Goal: Information Seeking & Learning: Learn about a topic

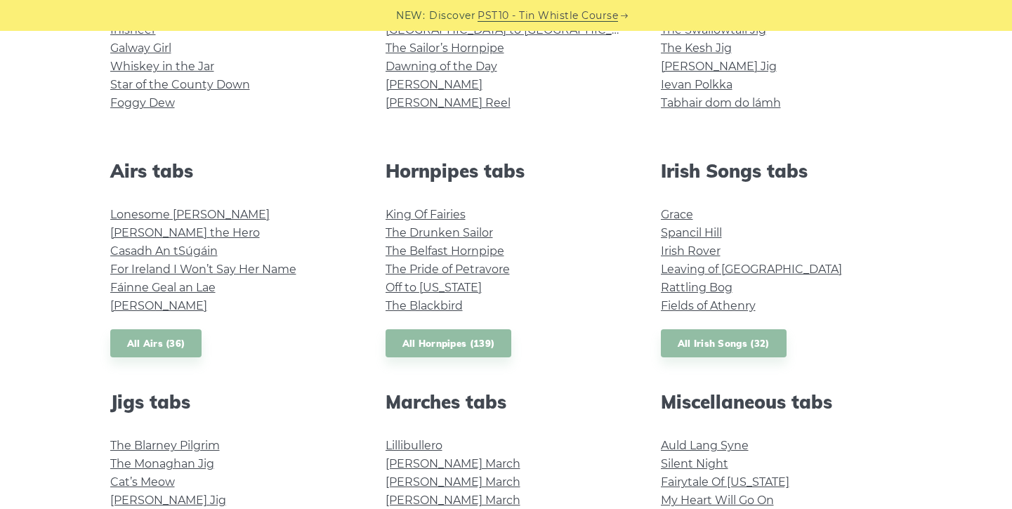
scroll to position [447, 0]
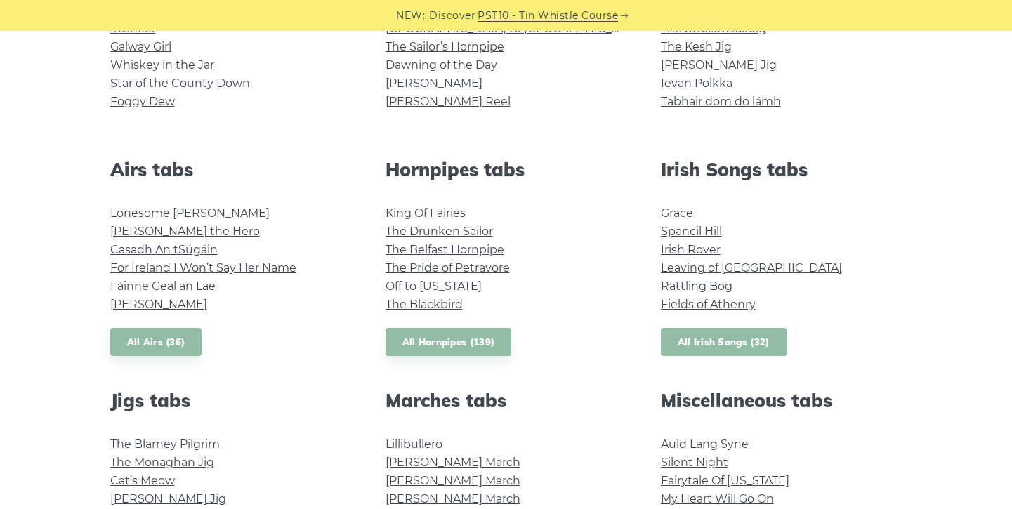
click at [706, 337] on link "All Irish Songs (32)" at bounding box center [724, 342] width 126 height 29
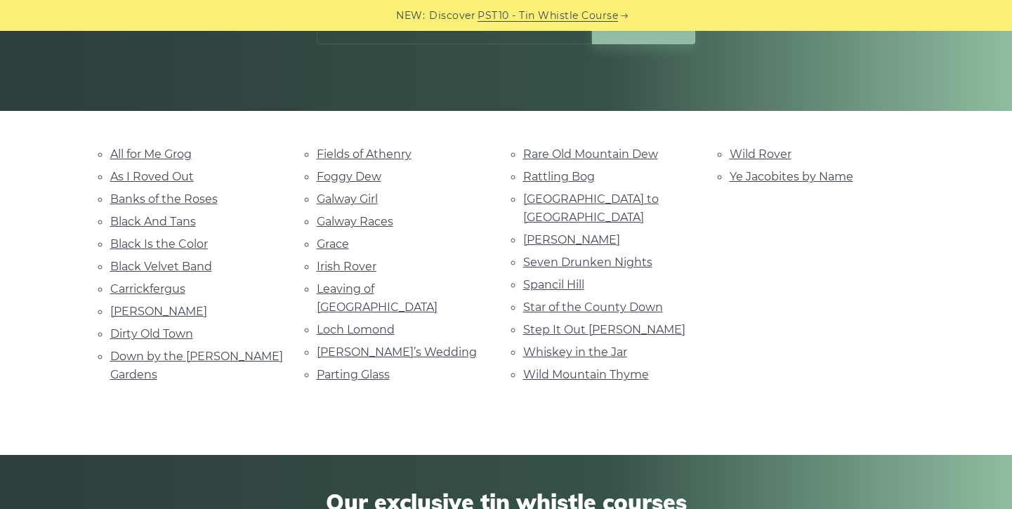
scroll to position [270, 0]
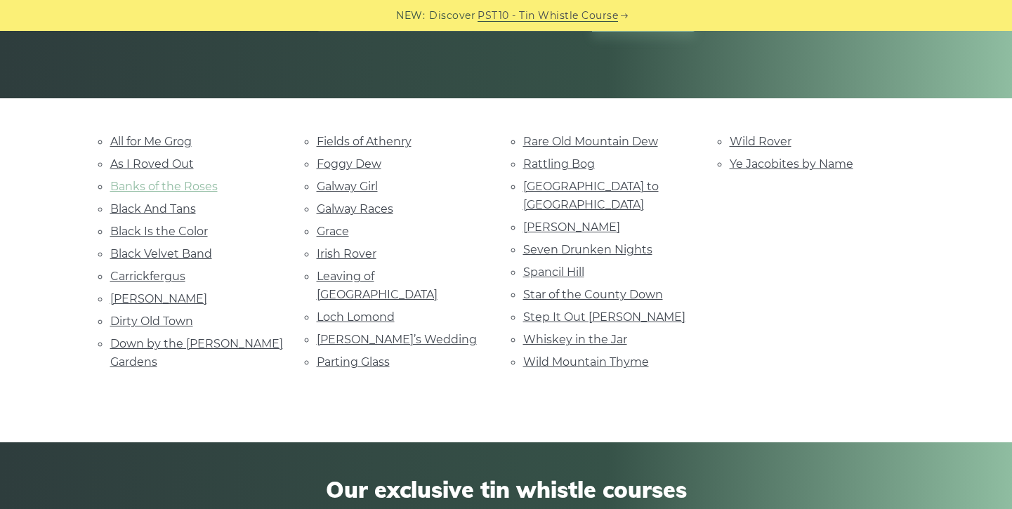
click at [180, 190] on link "Banks of the Roses" at bounding box center [163, 186] width 107 height 13
click at [159, 230] on link "Black Is the Color" at bounding box center [159, 231] width 98 height 13
click at [154, 305] on ul "All for Me Grog As I Roved Out Banks of the Roses Black And Tans Black Is the C…" at bounding box center [196, 251] width 173 height 239
click at [155, 301] on link "Danny Boy" at bounding box center [158, 298] width 97 height 13
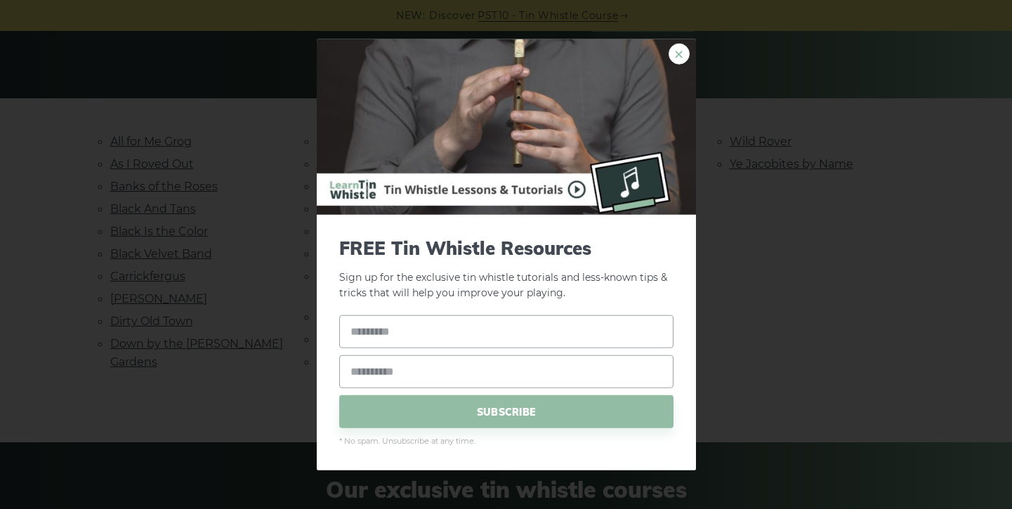
click at [670, 51] on link "×" at bounding box center [678, 53] width 21 height 21
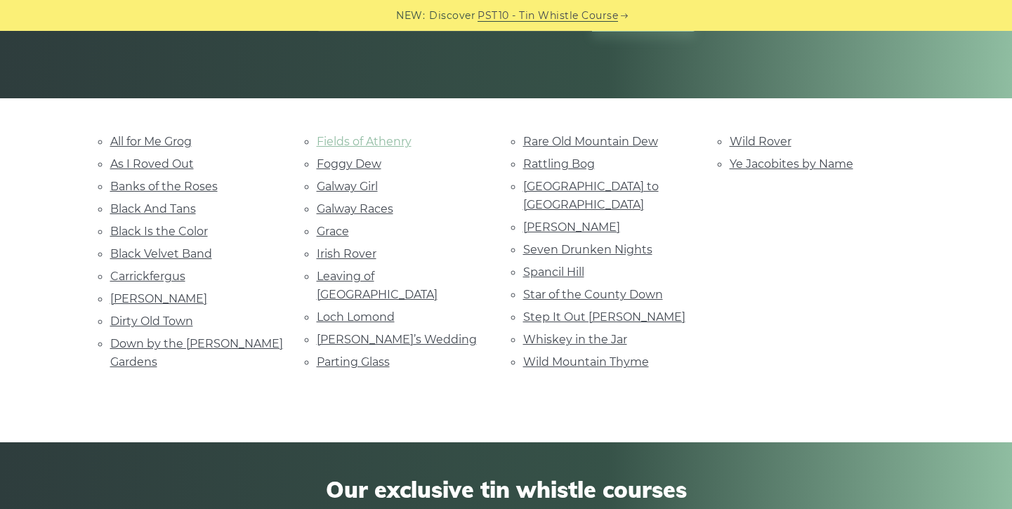
click at [336, 143] on link "Fields of Athenry" at bounding box center [364, 141] width 95 height 13
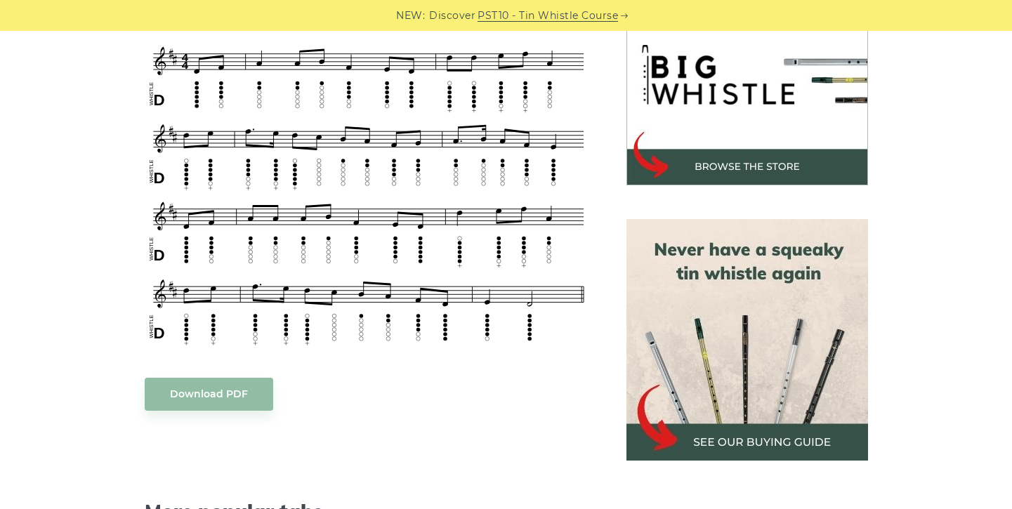
scroll to position [438, 0]
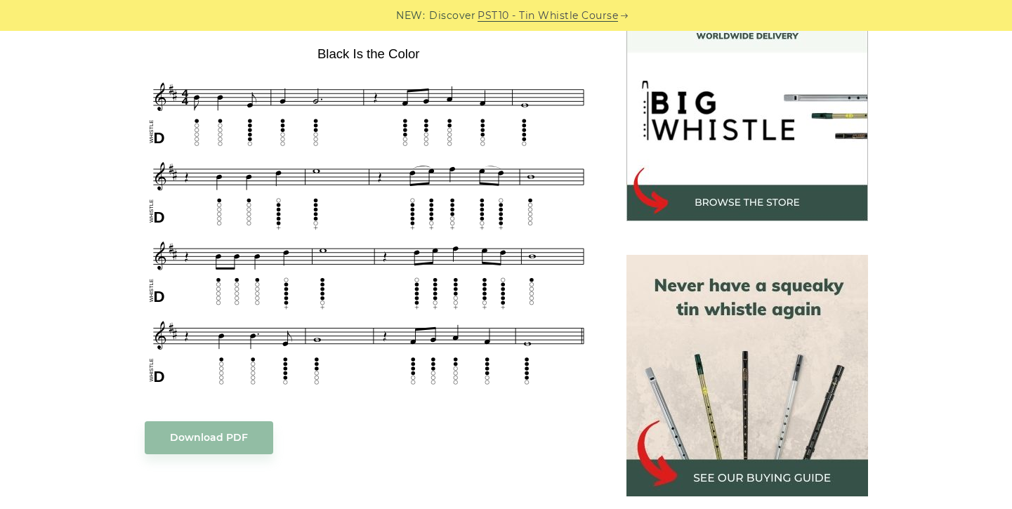
scroll to position [423, 0]
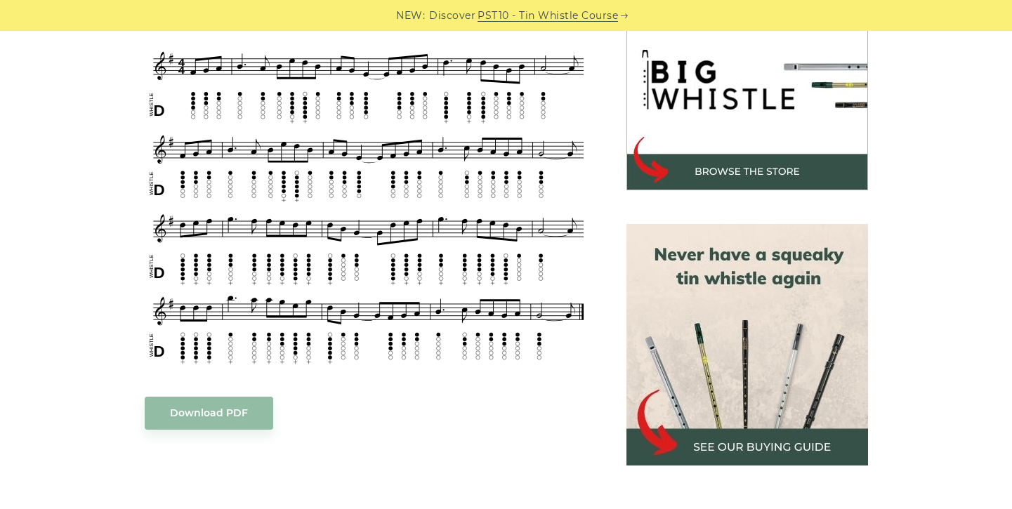
scroll to position [451, 0]
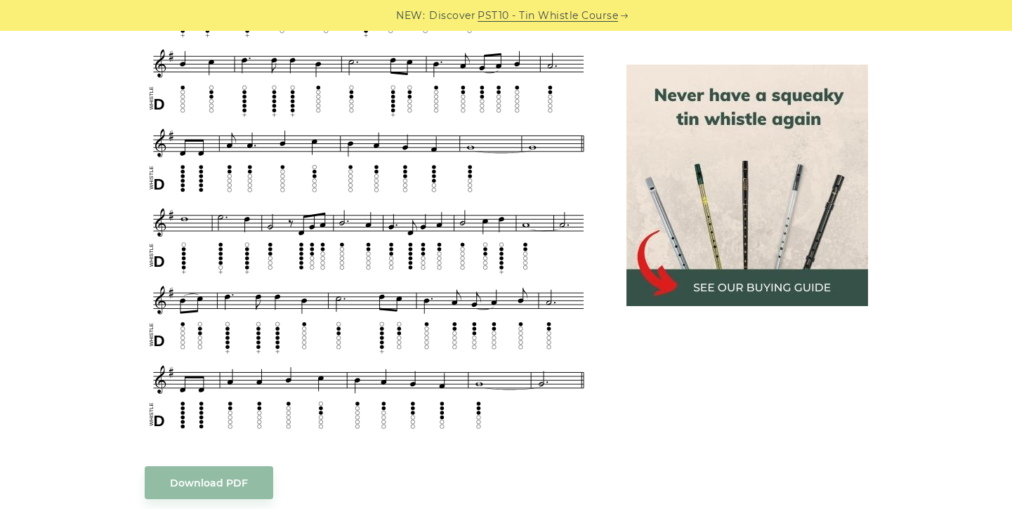
scroll to position [638, 0]
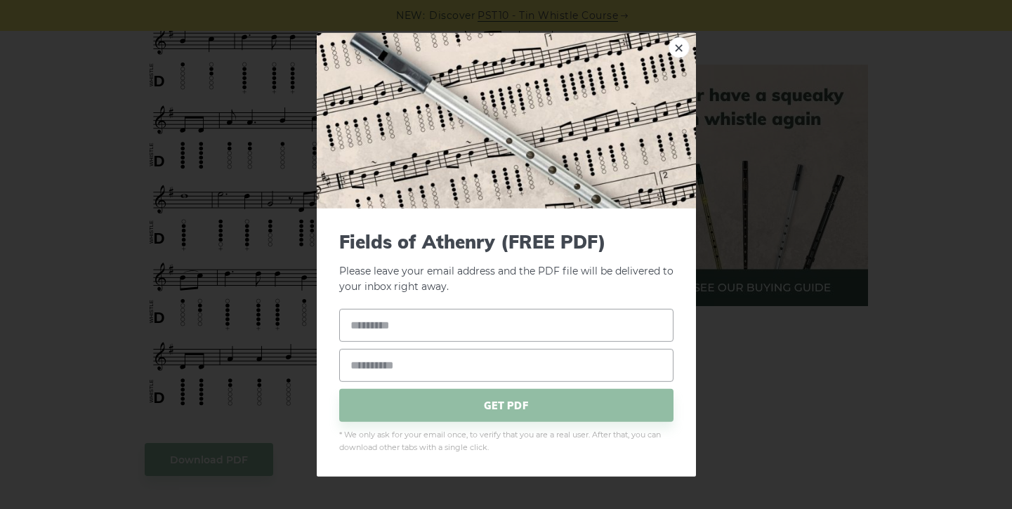
click at [214, 347] on div "× Fields of Athenry (FREE PDF) Please leave your email address and the PDF file…" at bounding box center [506, 254] width 1012 height 509
click at [675, 52] on link "×" at bounding box center [678, 47] width 21 height 21
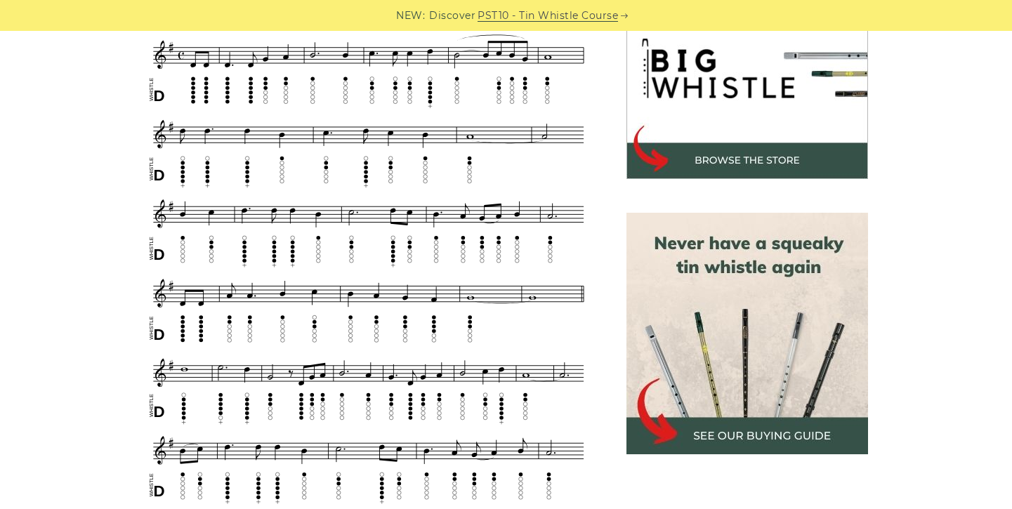
scroll to position [411, 0]
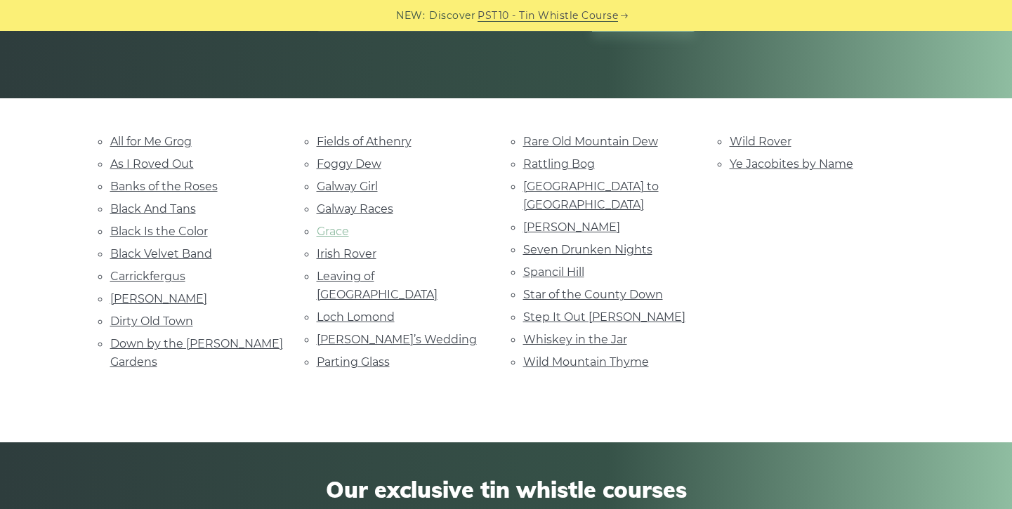
click at [333, 227] on link "Grace" at bounding box center [333, 231] width 32 height 13
click at [343, 251] on link "Irish Rover" at bounding box center [347, 253] width 60 height 13
click at [363, 355] on link "Parting Glass" at bounding box center [353, 361] width 73 height 13
click at [567, 190] on link "[GEOGRAPHIC_DATA] to [GEOGRAPHIC_DATA]" at bounding box center [591, 196] width 136 height 32
click at [755, 136] on link "Wild Rover" at bounding box center [760, 141] width 62 height 13
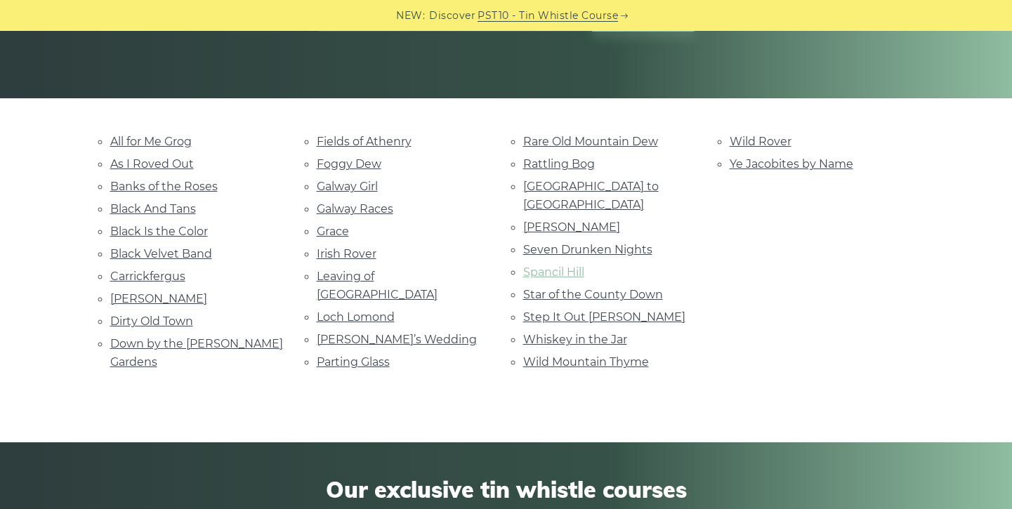
click at [564, 265] on link "Spancil Hill" at bounding box center [553, 271] width 61 height 13
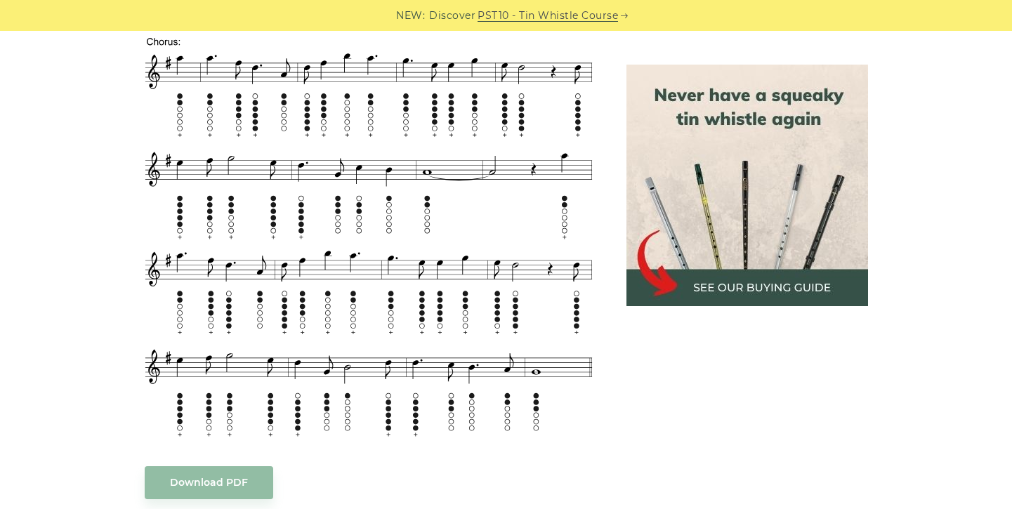
scroll to position [1783, 0]
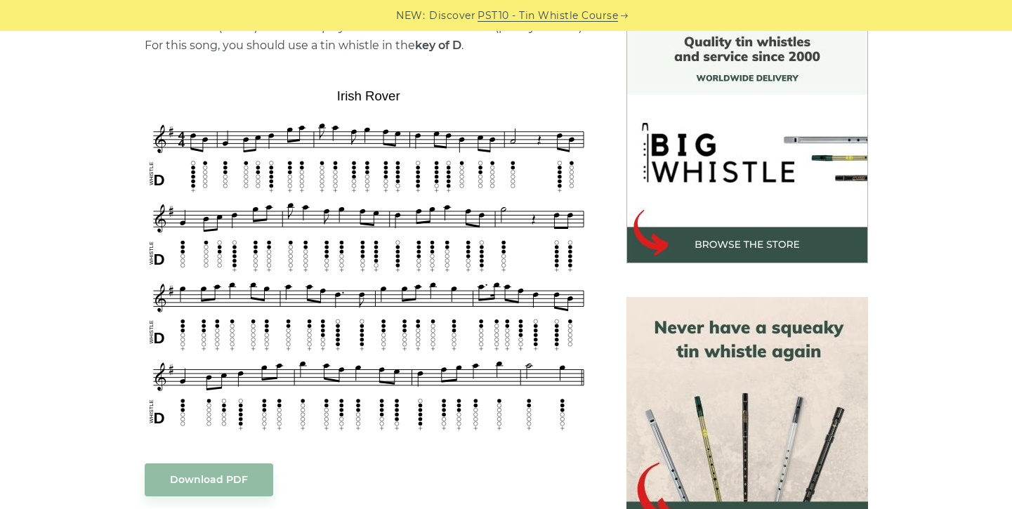
scroll to position [379, 0]
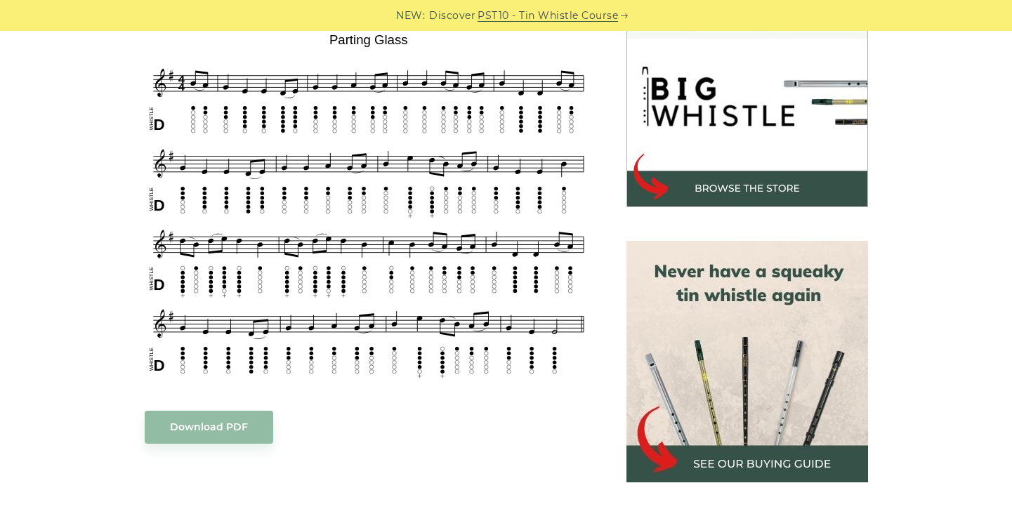
scroll to position [442, 0]
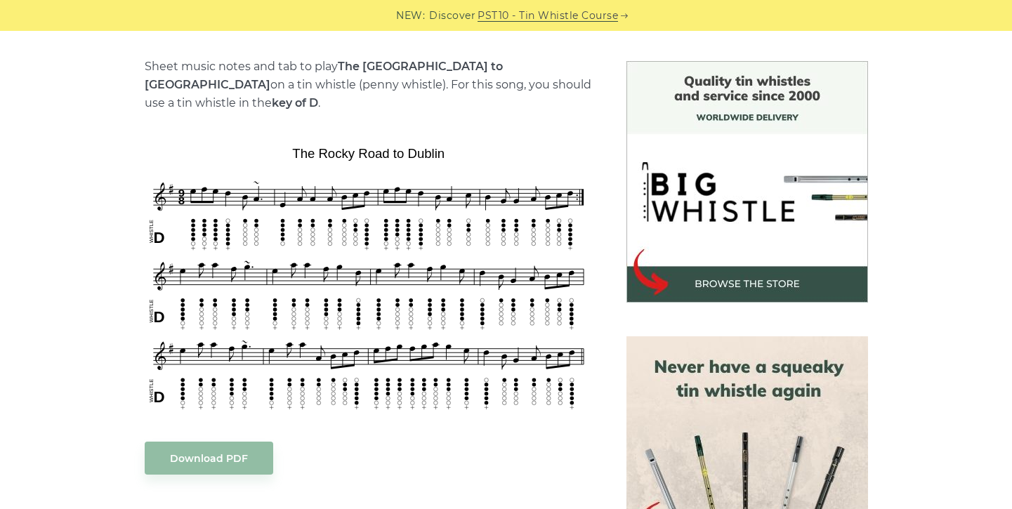
scroll to position [365, 0]
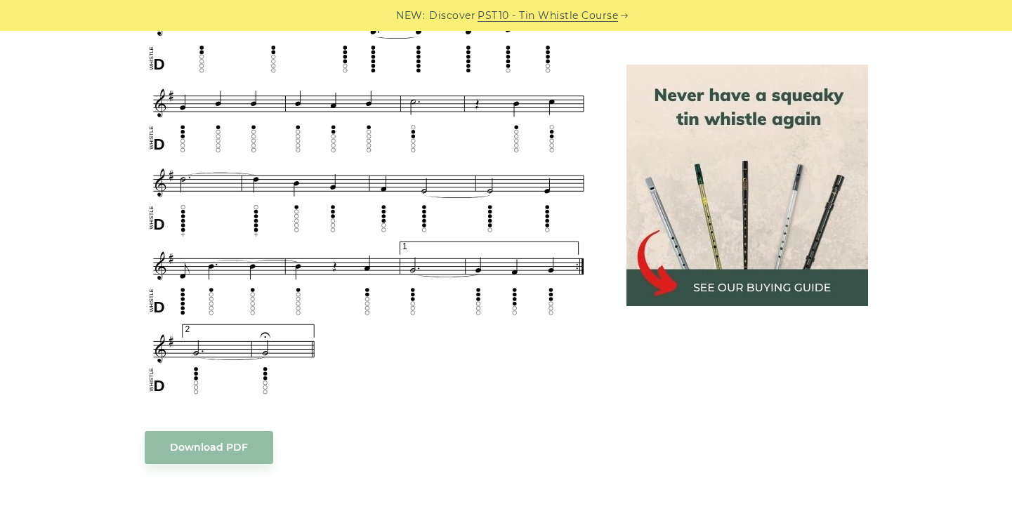
scroll to position [897, 0]
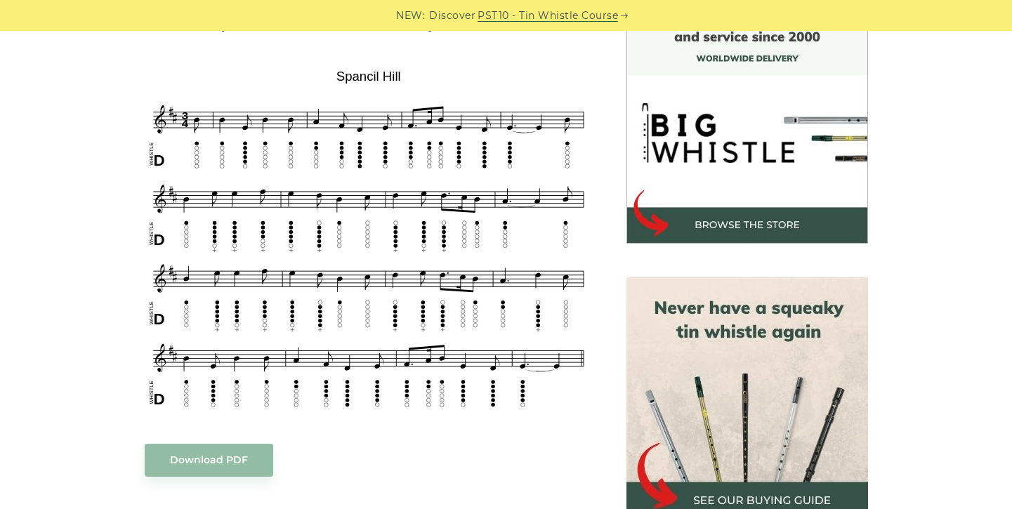
scroll to position [399, 0]
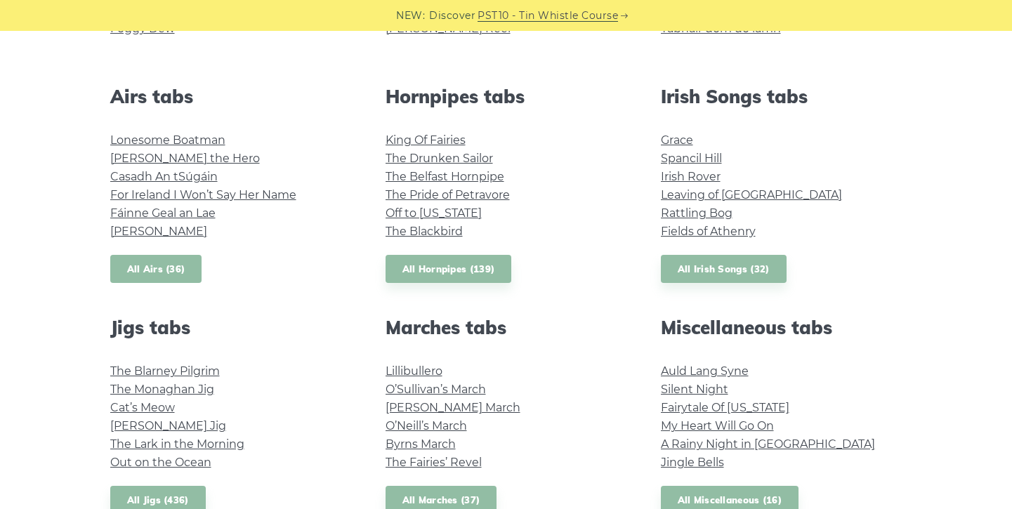
scroll to position [504, 0]
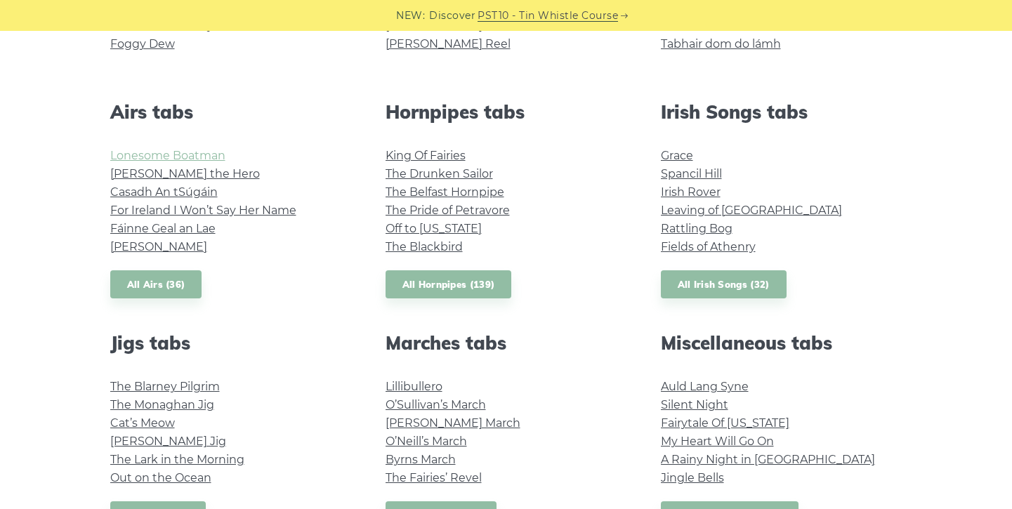
click at [140, 160] on link "Lonesome Boatman" at bounding box center [167, 155] width 115 height 13
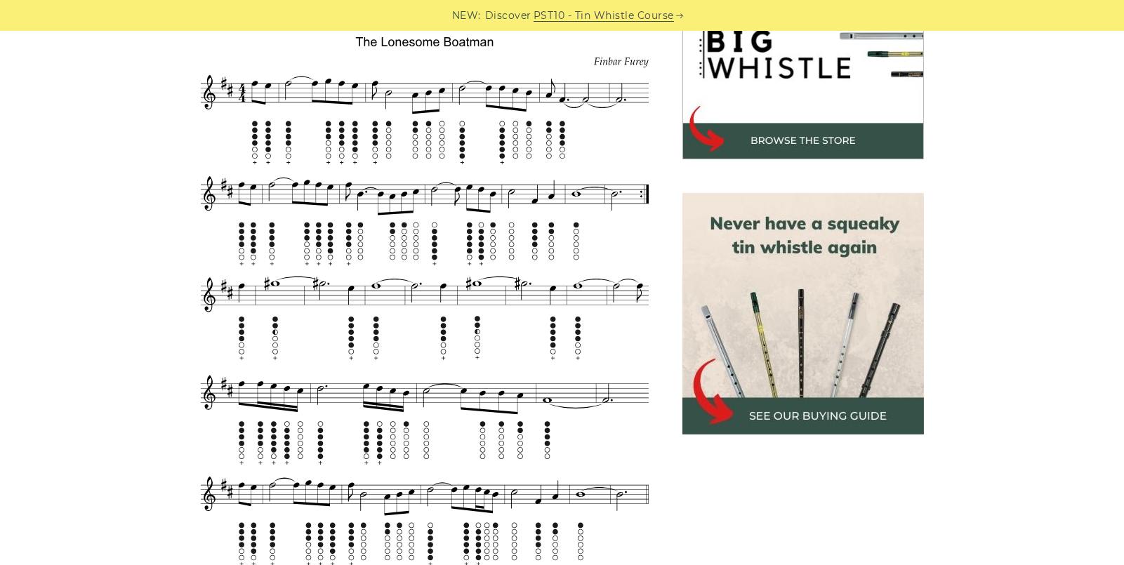
scroll to position [485, 0]
